Goal: Communication & Community: Ask a question

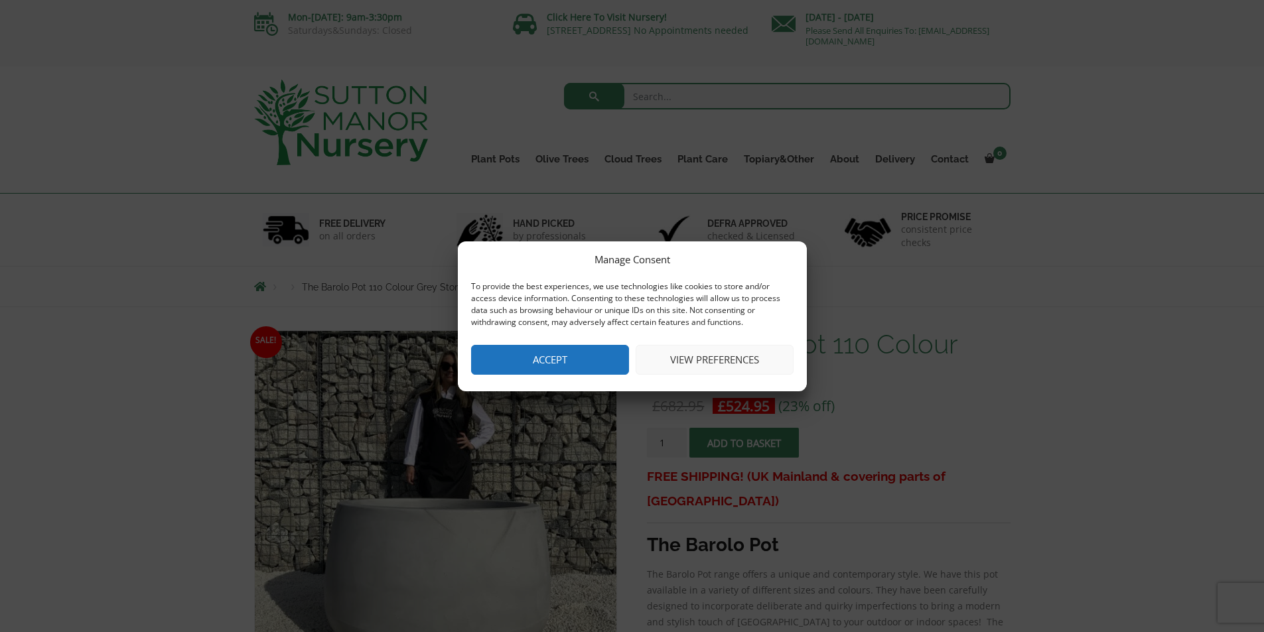
click at [589, 362] on button "Accept" at bounding box center [550, 360] width 158 height 30
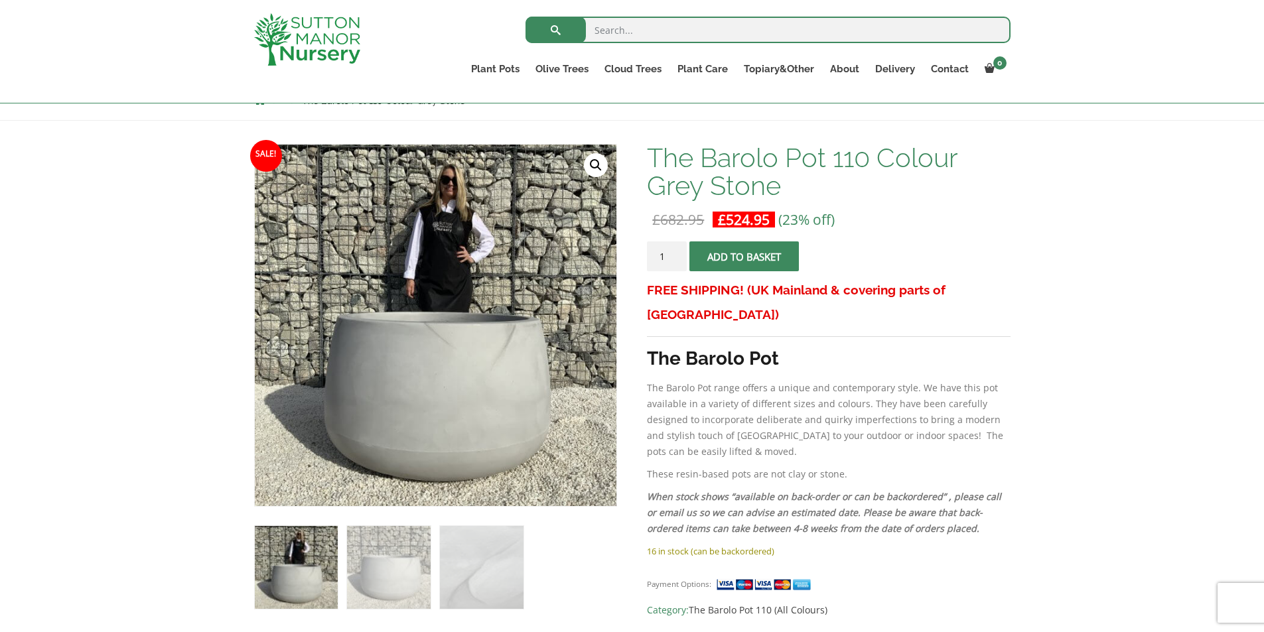
scroll to position [155, 0]
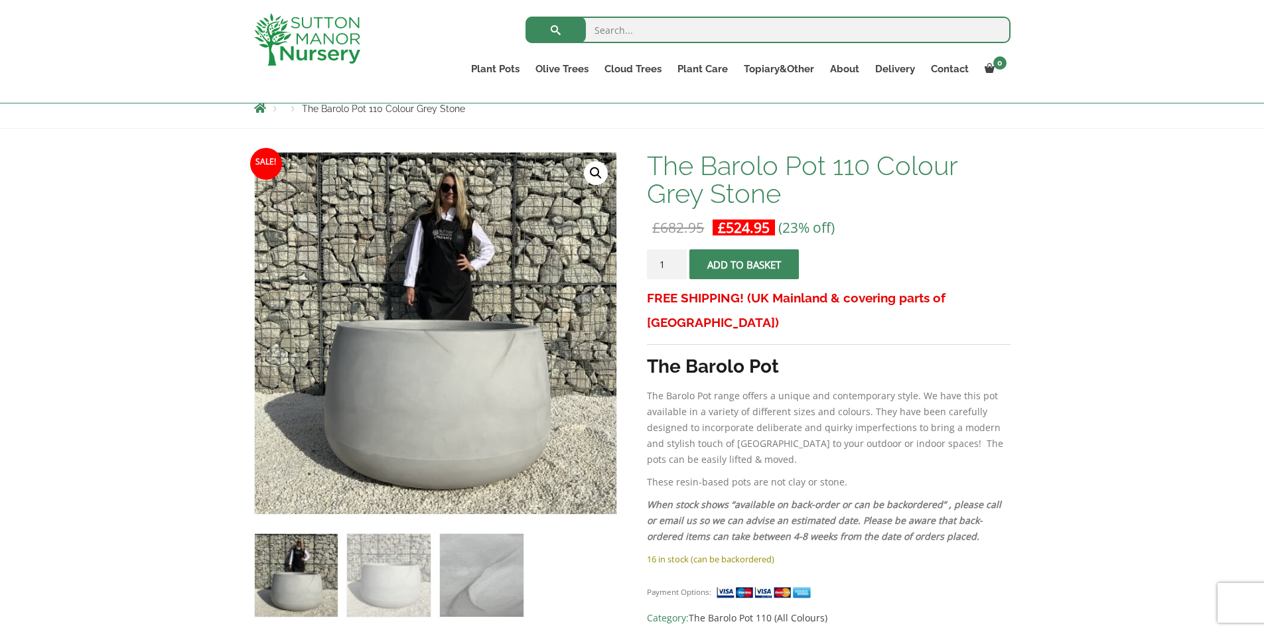
click at [484, 594] on img at bounding box center [481, 575] width 83 height 83
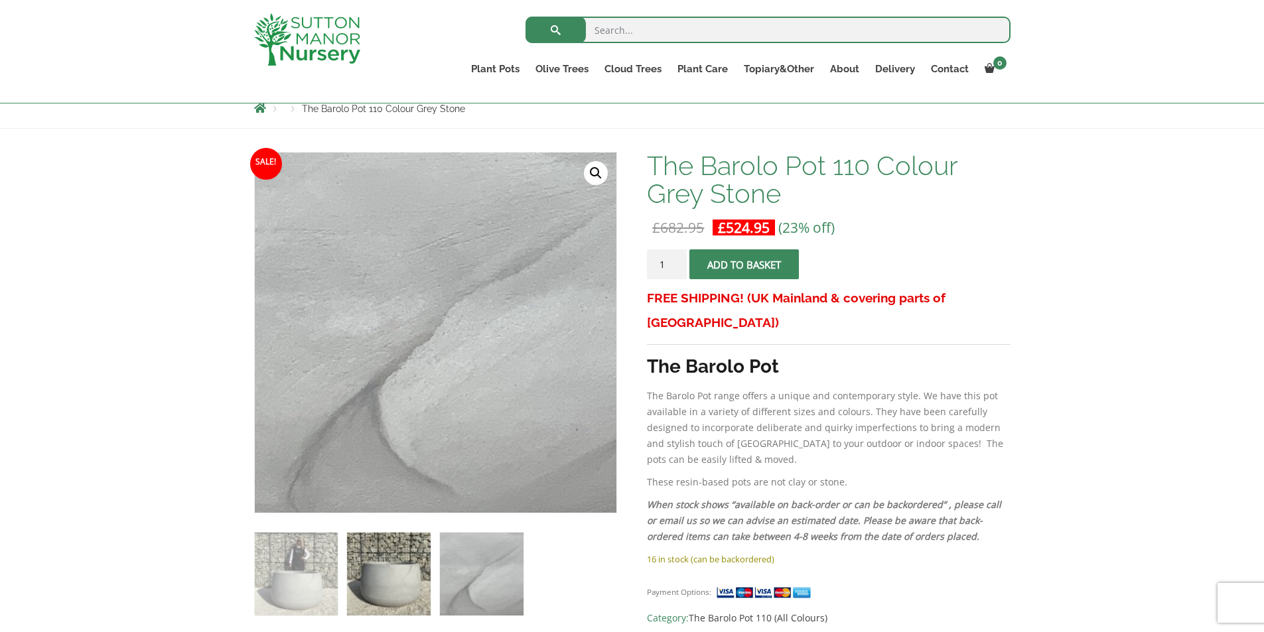
click at [411, 592] on img at bounding box center [388, 574] width 83 height 83
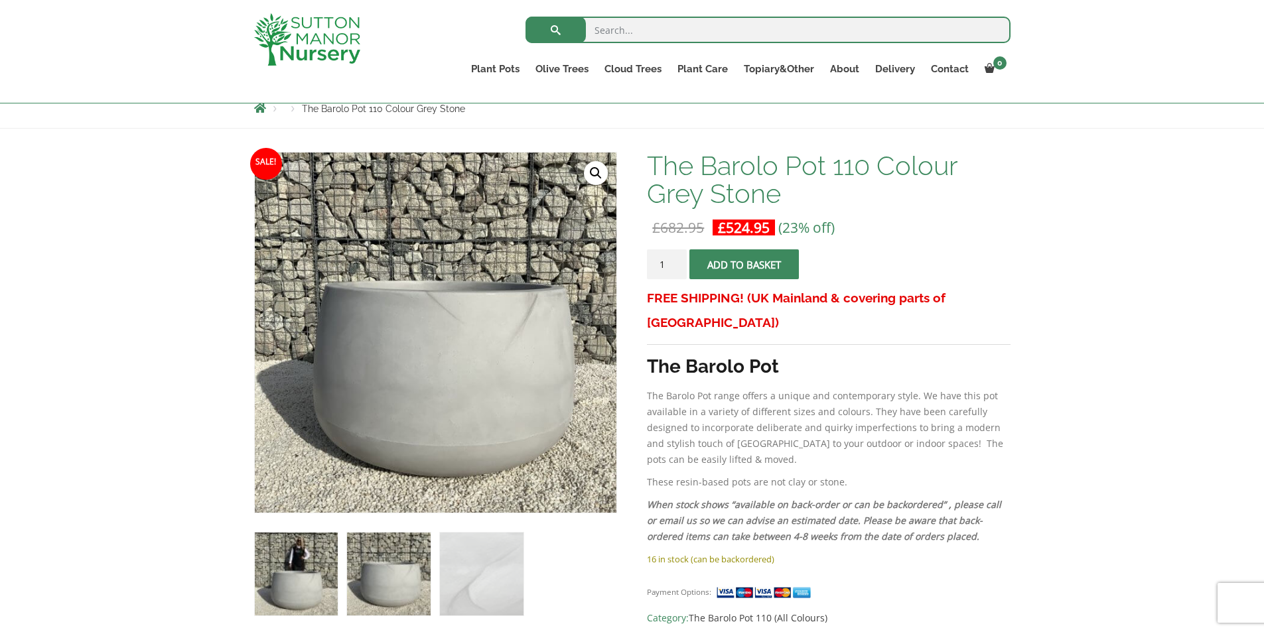
click at [325, 587] on img at bounding box center [296, 574] width 83 height 83
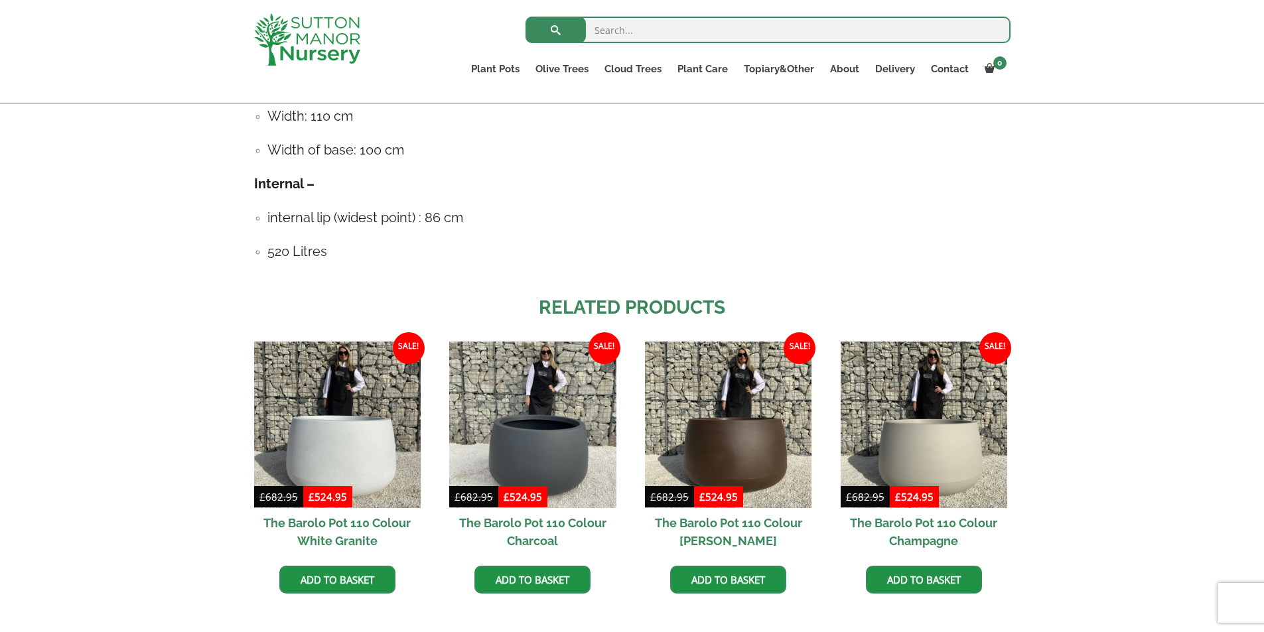
scroll to position [892, 0]
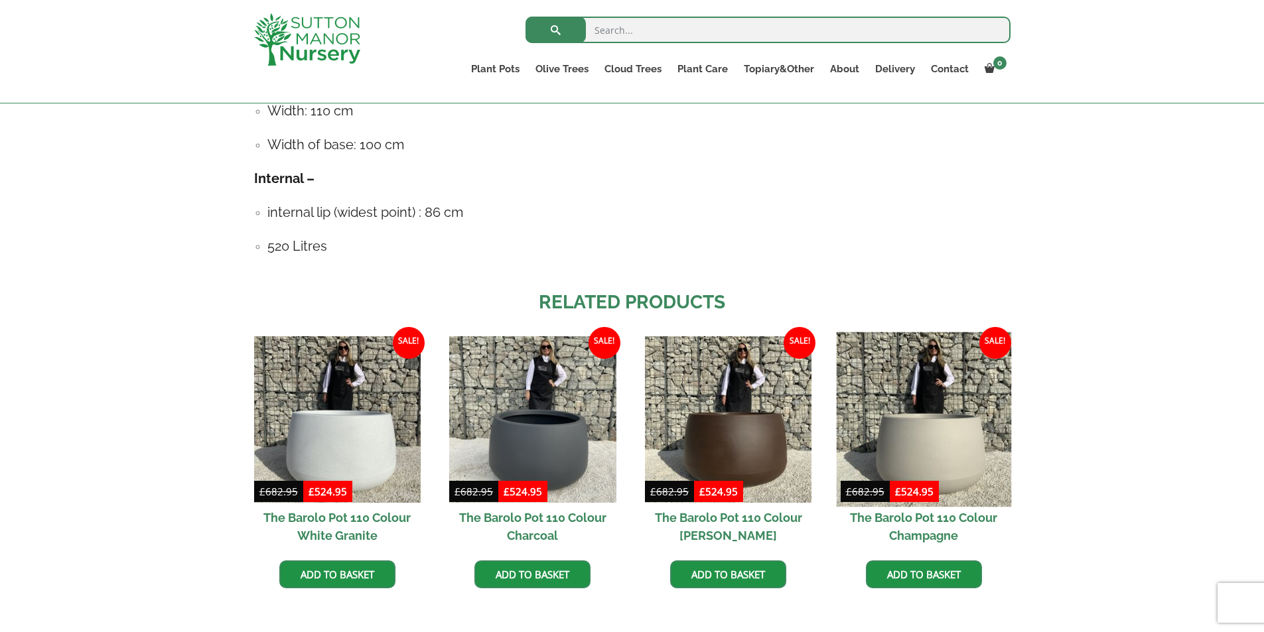
click at [946, 458] on img at bounding box center [923, 419] width 175 height 175
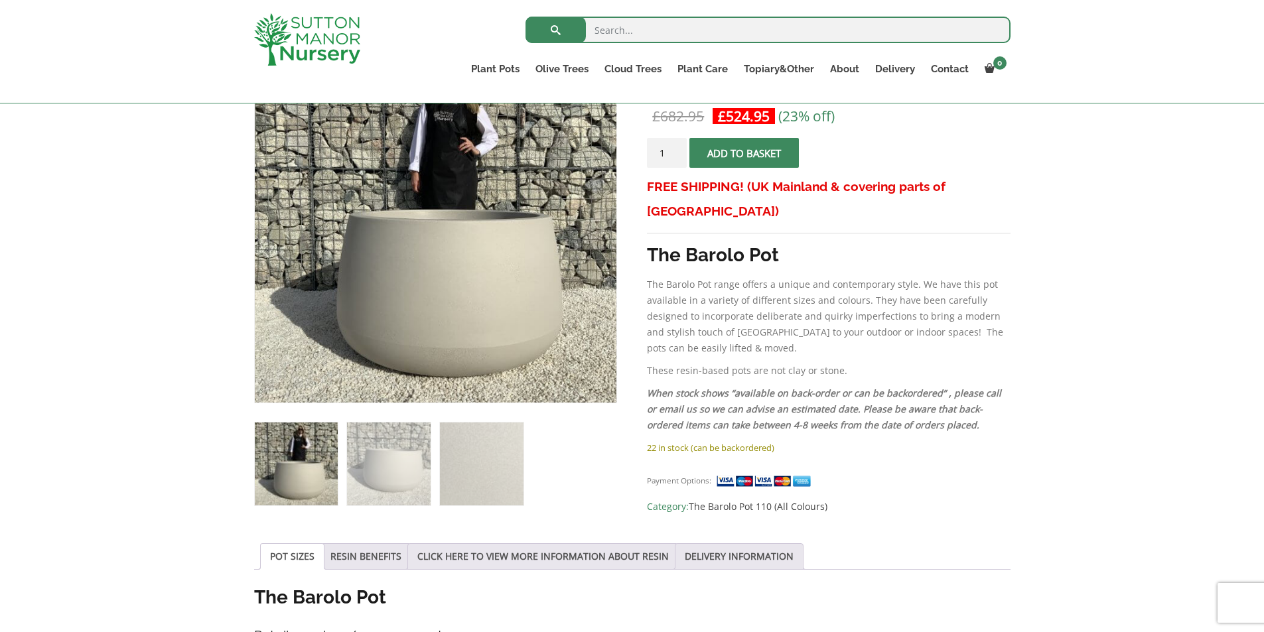
scroll to position [249, 0]
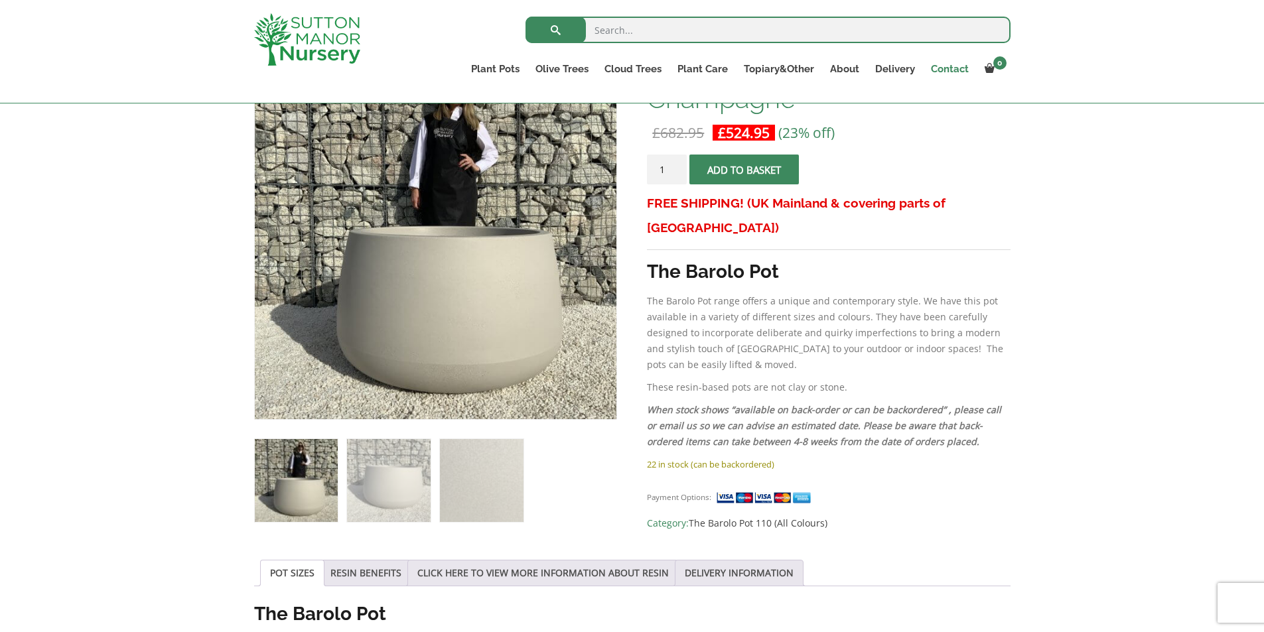
click at [940, 71] on link "Contact" at bounding box center [950, 69] width 54 height 19
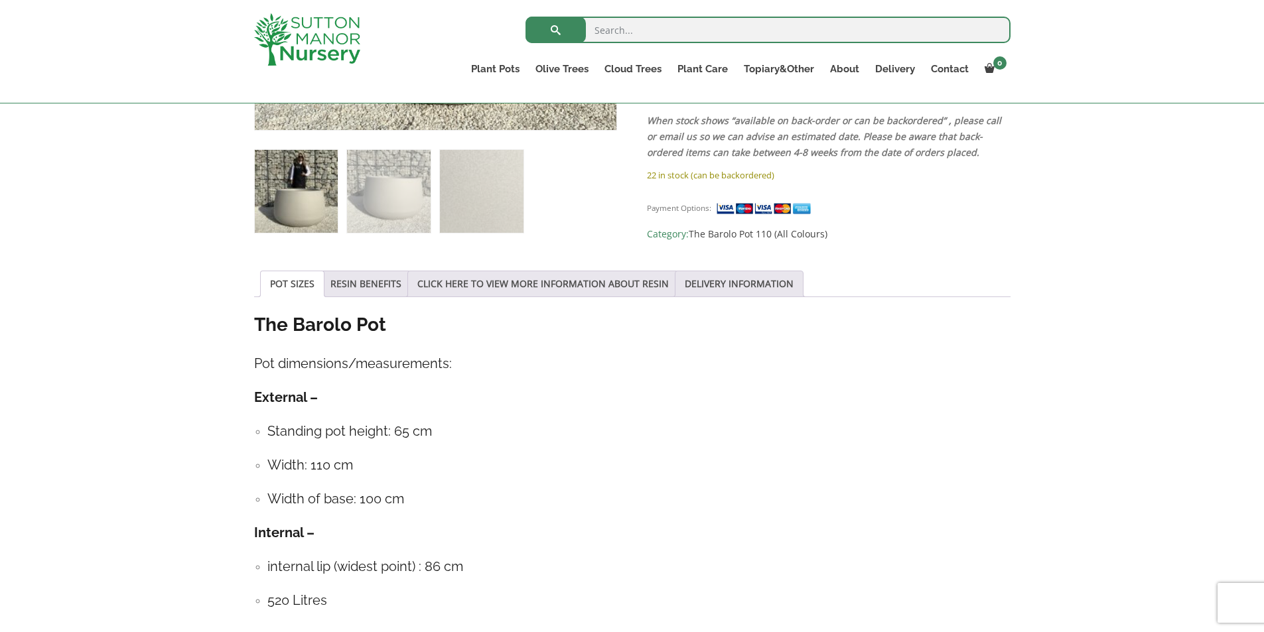
scroll to position [538, 0]
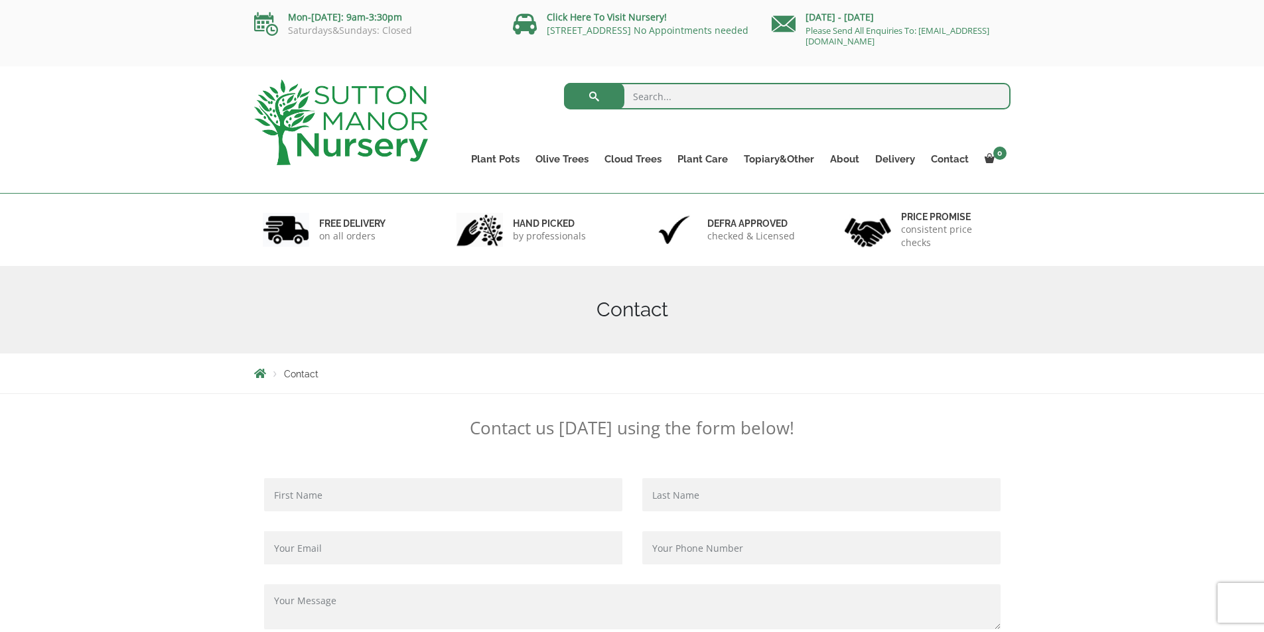
click at [332, 499] on input "Contact form" at bounding box center [443, 494] width 358 height 33
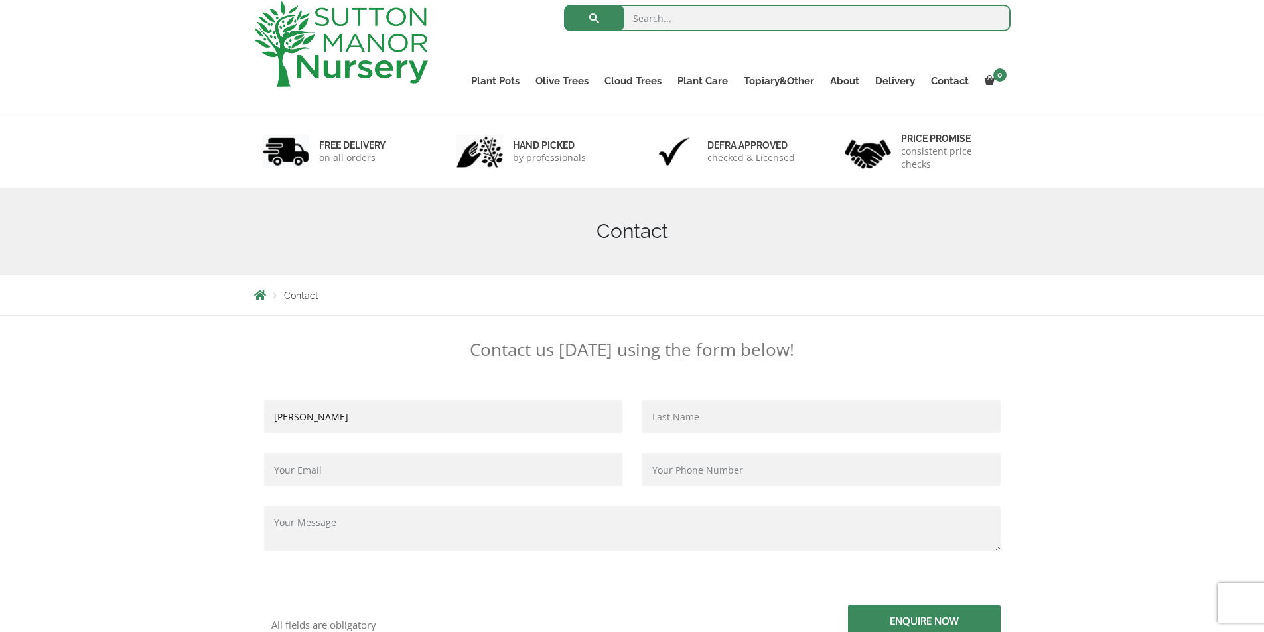
scroll to position [115, 0]
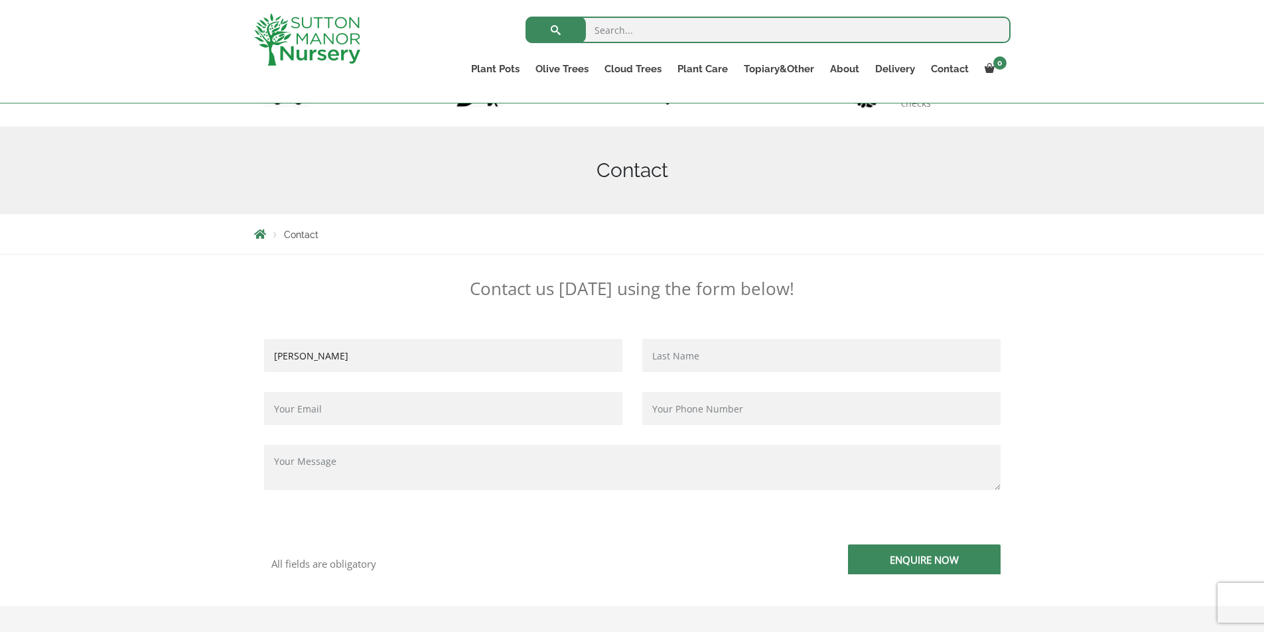
click at [351, 356] on input "Karolina Skonieczna" at bounding box center [443, 355] width 358 height 33
type input "Karolina"
type input "Skonieczna"
click at [440, 410] on input "Contact form" at bounding box center [443, 408] width 358 height 33
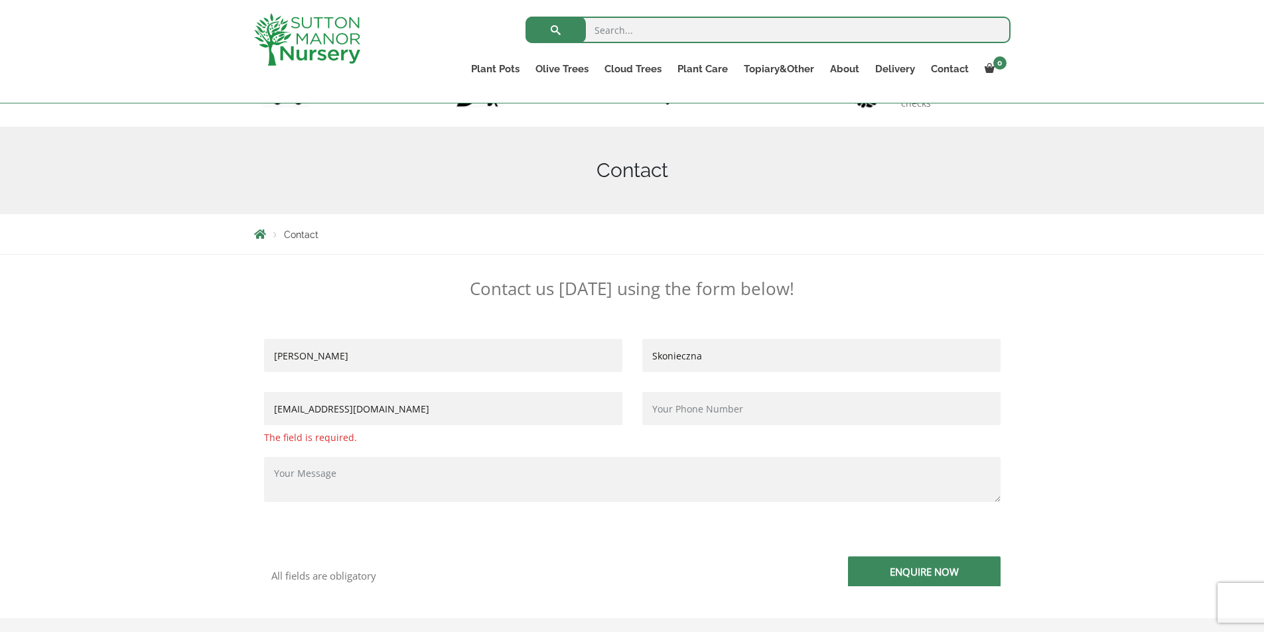
type input "karolina.skonieczna@gillespies.co.uk"
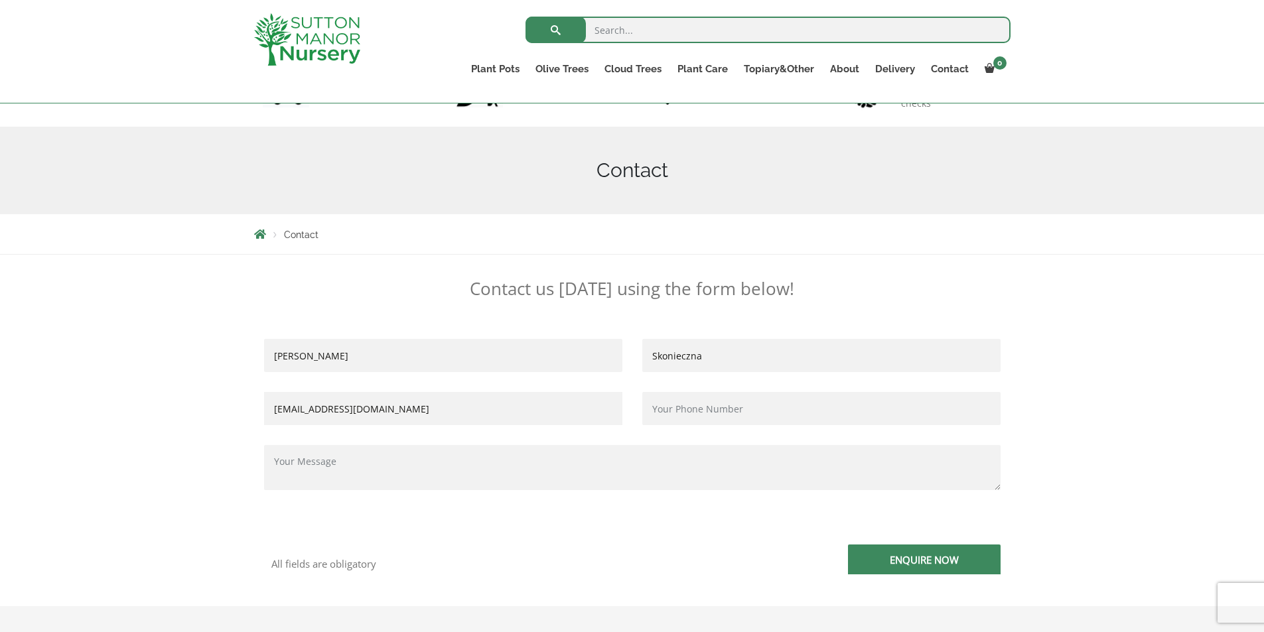
click at [657, 404] on input "Contact form" at bounding box center [821, 408] width 358 height 33
type input "-"
type input "01865326789"
click at [650, 464] on textarea "Contact form" at bounding box center [632, 467] width 736 height 45
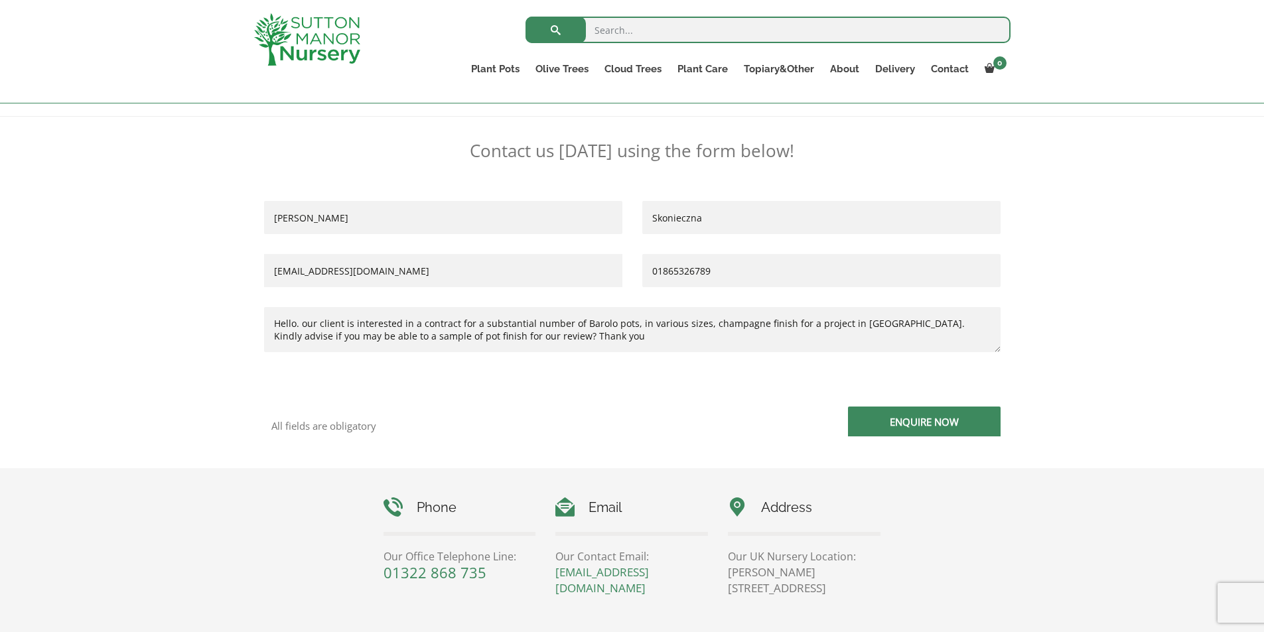
scroll to position [308, 0]
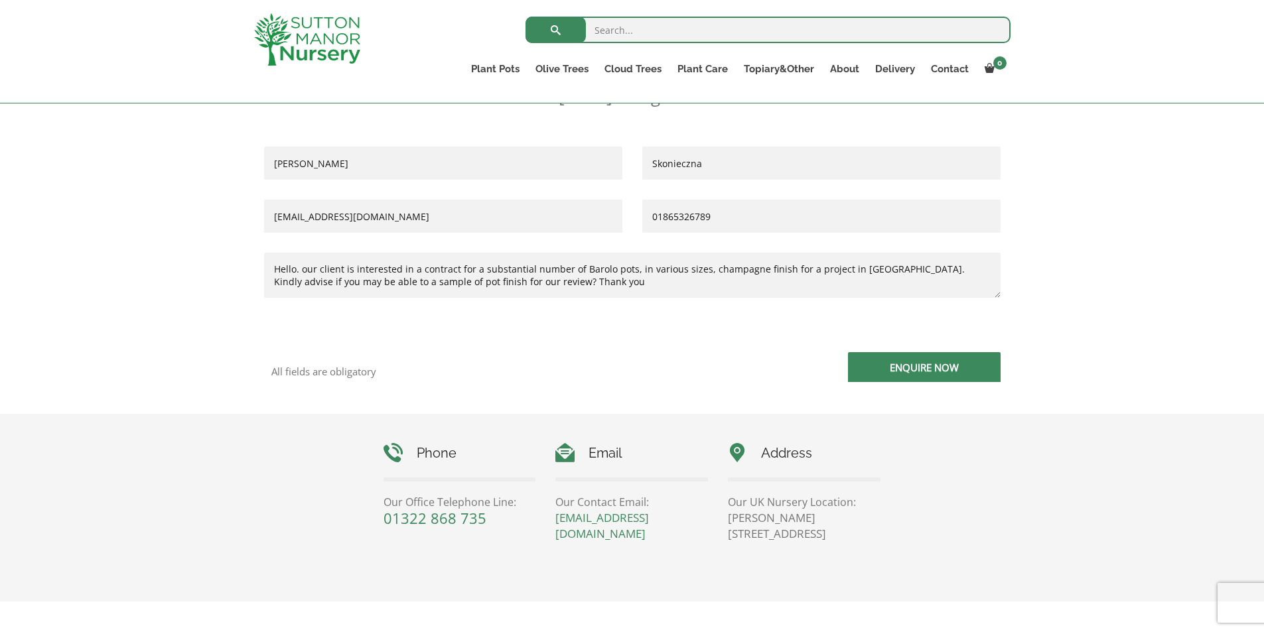
type textarea "Hello. our client is interested in a contract for a substantial number of Barol…"
click at [896, 370] on input "Enquire Now" at bounding box center [924, 367] width 153 height 30
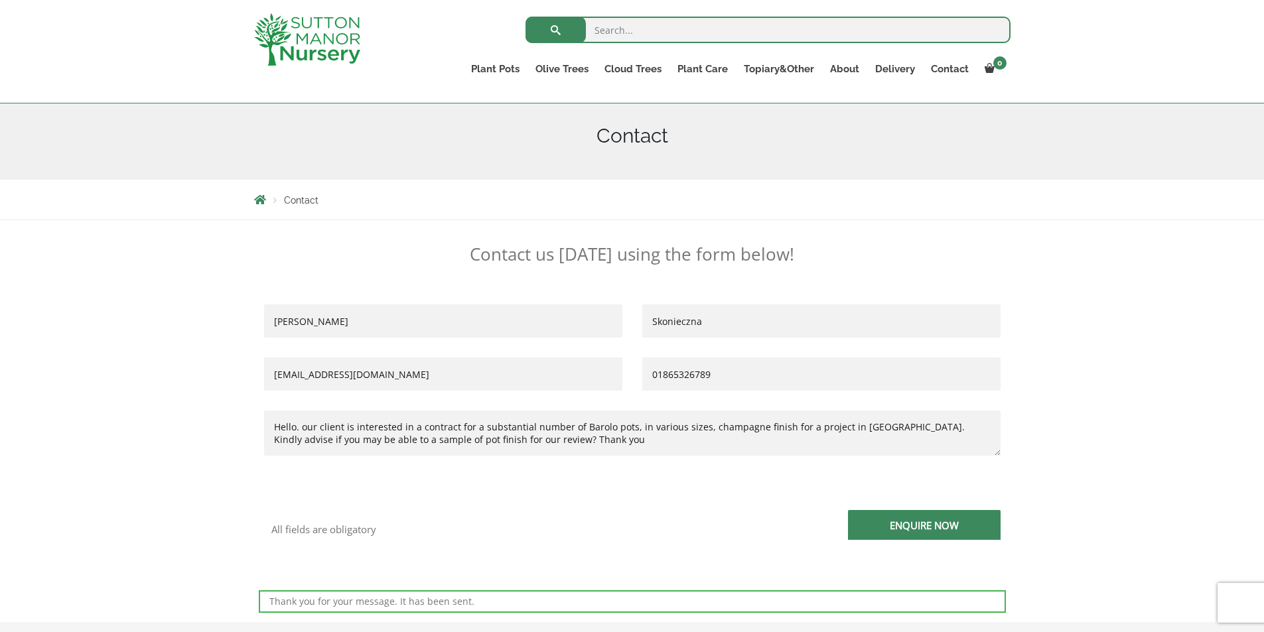
scroll to position [139, 0]
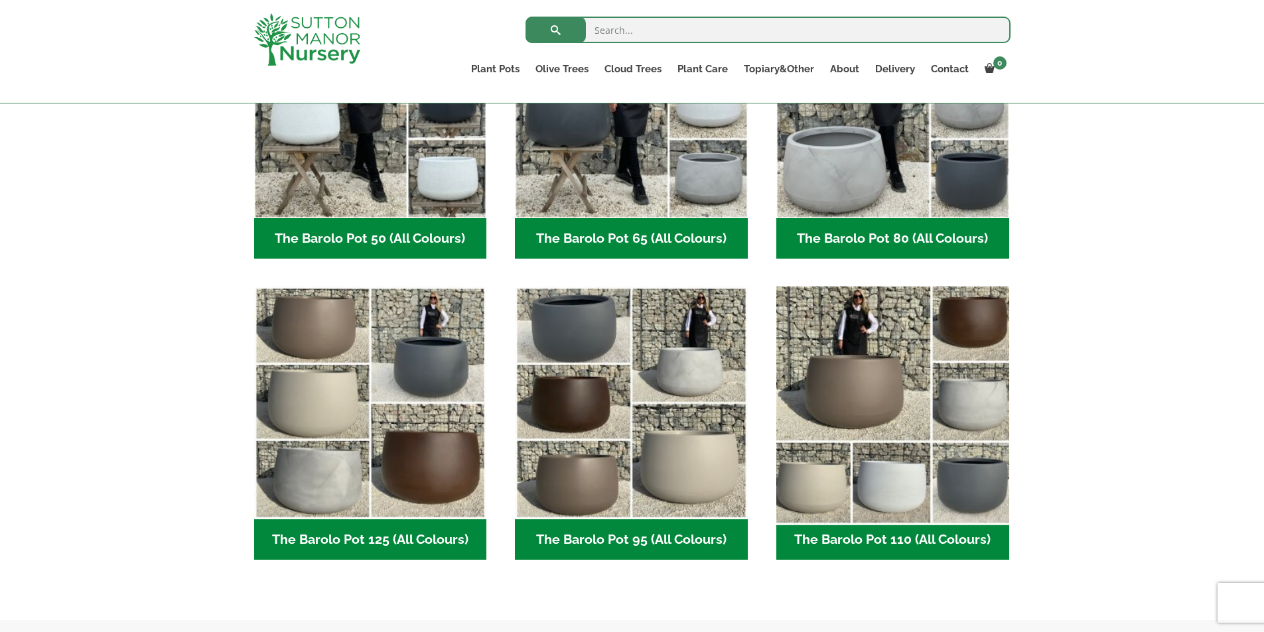
scroll to position [471, 0]
